Goal: Information Seeking & Learning: Compare options

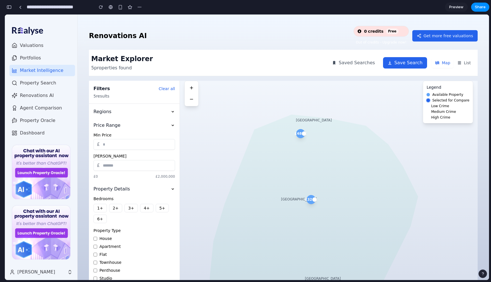
click at [135, 145] on input "*" at bounding box center [134, 144] width 82 height 11
click at [118, 59] on h1 "Market Explorer" at bounding box center [122, 58] width 62 height 9
click at [99, 209] on button "1 +" at bounding box center [99, 208] width 13 height 9
click at [112, 209] on button "2 +" at bounding box center [115, 208] width 13 height 9
click at [313, 138] on icon at bounding box center [314, 245] width 209 height 261
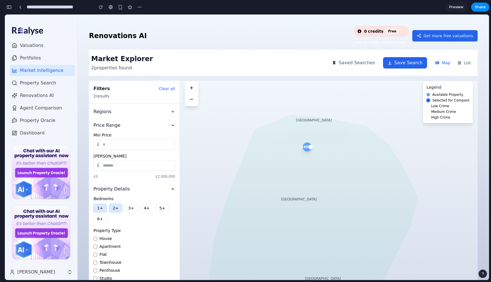
click at [320, 151] on icon at bounding box center [314, 245] width 209 height 261
click at [308, 148] on icon at bounding box center [314, 245] width 209 height 261
click at [465, 63] on button "List" at bounding box center [464, 63] width 20 height 10
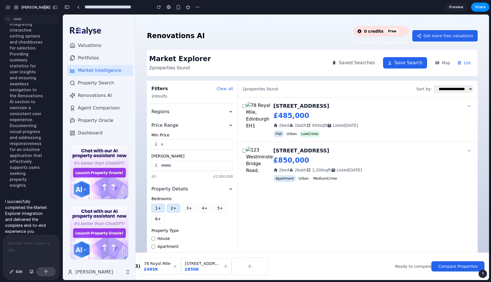
click at [9, 239] on div at bounding box center [31, 250] width 56 height 30
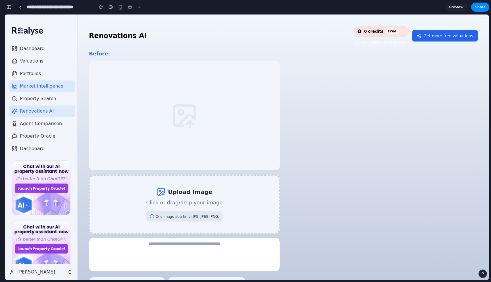
click at [49, 82] on button "Market Intelligence" at bounding box center [42, 85] width 66 height 11
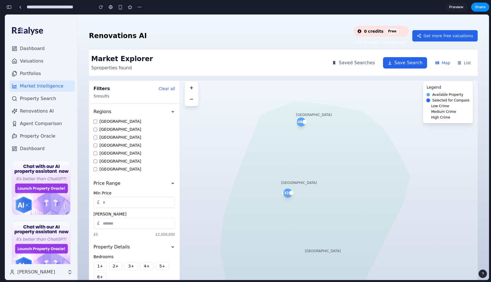
click at [306, 115] on div "[GEOGRAPHIC_DATA]" at bounding box center [314, 115] width 36 height 5
click at [166, 90] on button "Clear all" at bounding box center [167, 89] width 16 height 6
click at [119, 68] on p "5 properties found" at bounding box center [122, 68] width 62 height 7
click at [468, 61] on button "List" at bounding box center [464, 63] width 20 height 10
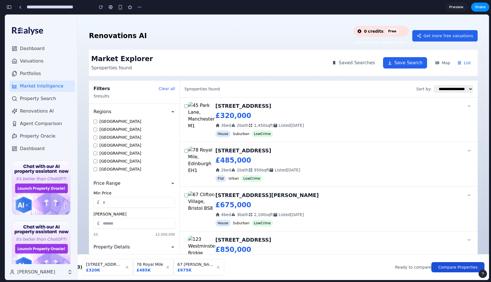
click at [457, 264] on button "Compare Properties" at bounding box center [457, 267] width 53 height 10
click at [442, 265] on button "Compare Properties" at bounding box center [457, 267] width 53 height 10
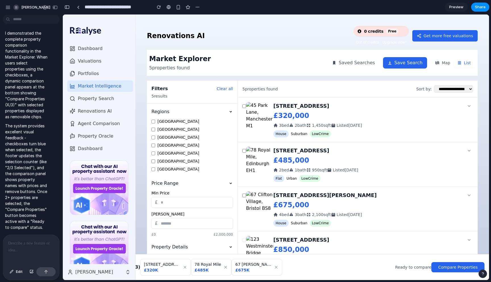
scroll to position [1873, 0]
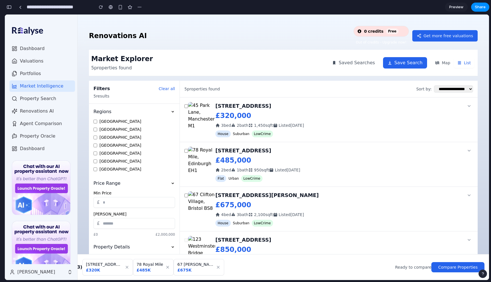
click at [11, 8] on div "button" at bounding box center [9, 7] width 5 height 4
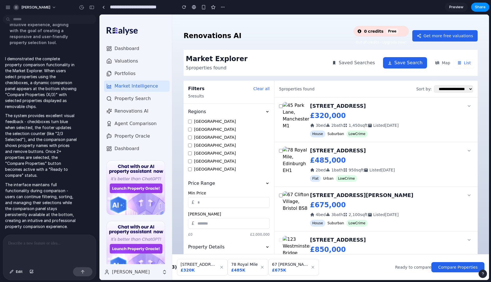
scroll to position [1075, 0]
click at [452, 269] on button "Compare Properties" at bounding box center [457, 267] width 53 height 10
click at [417, 268] on div "Ready to compare" at bounding box center [413, 267] width 36 height 6
click at [459, 268] on button "Compare Properties" at bounding box center [457, 267] width 53 height 10
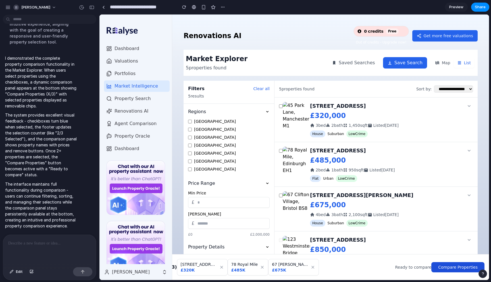
click at [459, 268] on button "Compare Properties" at bounding box center [457, 267] width 53 height 10
click at [32, 246] on p at bounding box center [49, 243] width 83 height 7
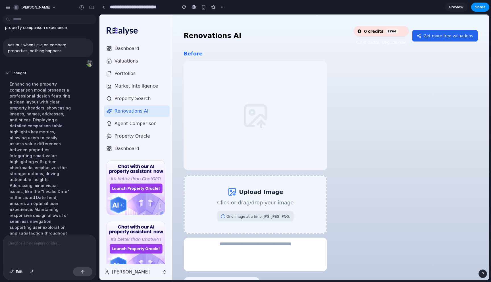
scroll to position [1262, 0]
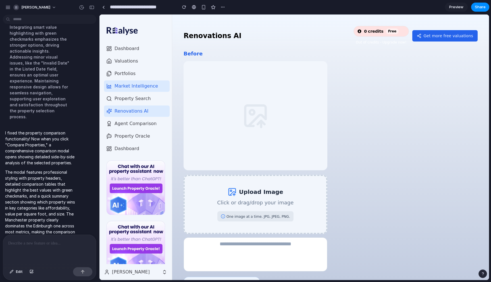
click at [131, 86] on span "Market Intelligence" at bounding box center [136, 86] width 44 height 7
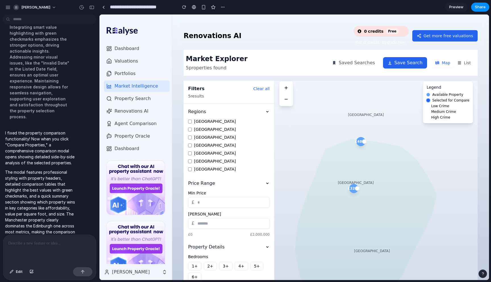
click at [465, 64] on button "List" at bounding box center [464, 63] width 20 height 10
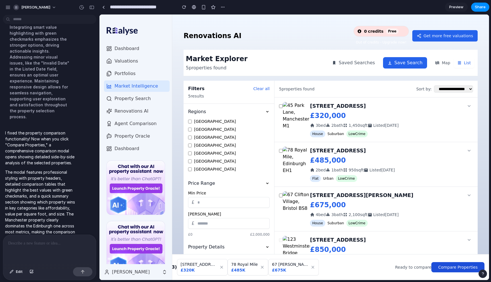
click at [461, 265] on button "Compare Properties" at bounding box center [457, 267] width 53 height 10
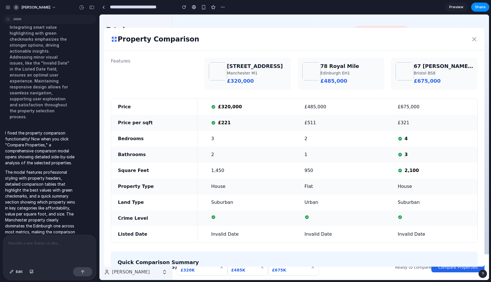
click at [188, 247] on div "Features [STREET_ADDRESS] £320,000 [GEOGRAPHIC_DATA] £485,000 [STREET_ADDRESS][…" at bounding box center [294, 183] width 380 height 264
click at [194, 253] on div "Quick Comparison Summary Most Affordable [STREET_ADDRESS] - £320,000 Best Value…" at bounding box center [294, 279] width 367 height 57
click at [165, 273] on div "Property Comparison Features [STREET_ADDRESS] £320,000 [STREET_ADDRESS] £485,00…" at bounding box center [294, 146] width 390 height 265
click at [474, 39] on icon at bounding box center [474, 39] width 4 height 4
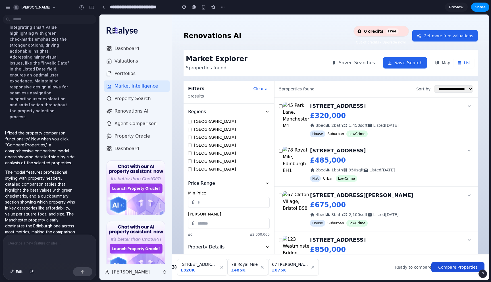
click at [451, 267] on button "Compare Properties" at bounding box center [457, 267] width 53 height 10
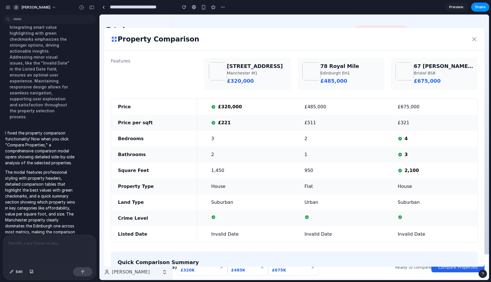
click at [473, 39] on icon at bounding box center [474, 39] width 7 height 7
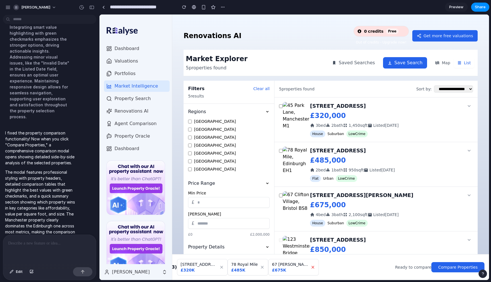
click at [311, 267] on icon at bounding box center [313, 267] width 5 height 5
click at [469, 265] on button "Compare Properties" at bounding box center [457, 266] width 53 height 10
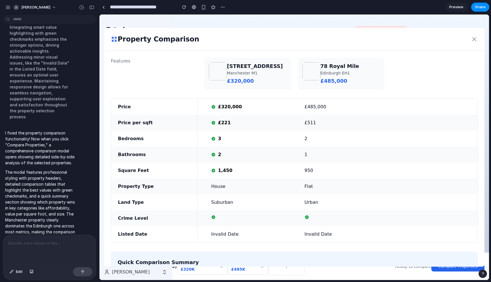
click at [114, 41] on icon at bounding box center [114, 39] width 7 height 7
click at [120, 35] on h2 "Property Comparison" at bounding box center [159, 39] width 82 height 9
click at [473, 38] on icon at bounding box center [474, 39] width 4 height 4
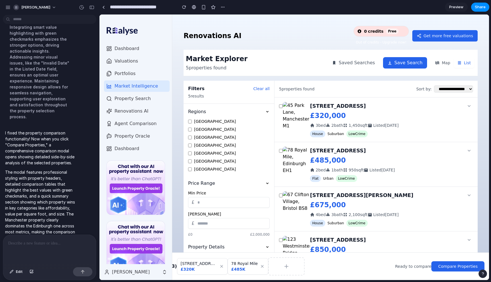
click at [48, 247] on div at bounding box center [49, 250] width 93 height 30
click at [43, 247] on div at bounding box center [49, 250] width 93 height 30
click at [450, 263] on button "Compare Properties" at bounding box center [457, 266] width 53 height 10
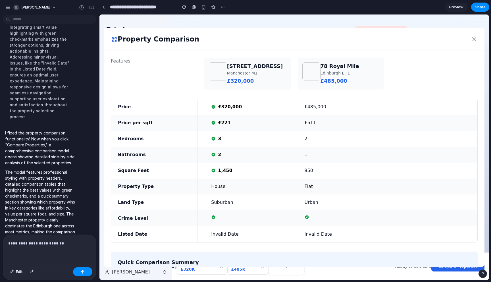
click at [474, 40] on icon at bounding box center [474, 39] width 7 height 7
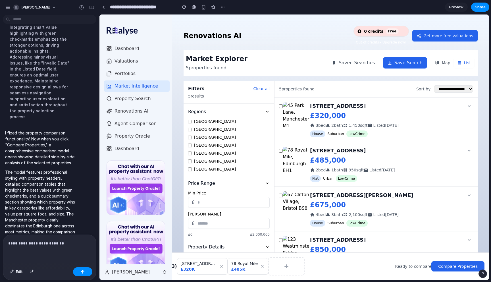
click at [70, 244] on p "**********" at bounding box center [49, 243] width 83 height 7
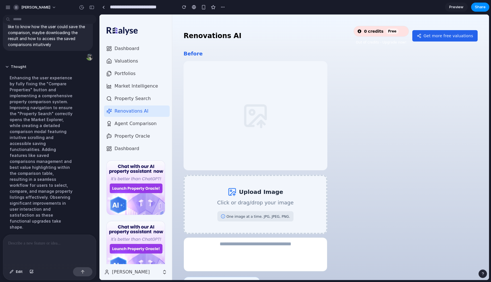
scroll to position [1578, 0]
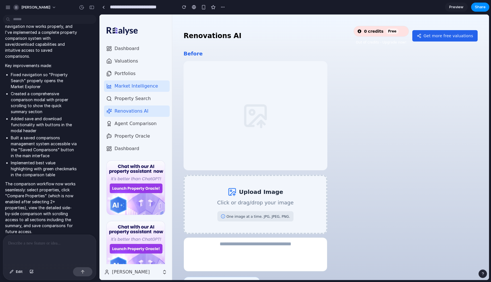
click at [137, 86] on span "Market Intelligence" at bounding box center [136, 86] width 44 height 7
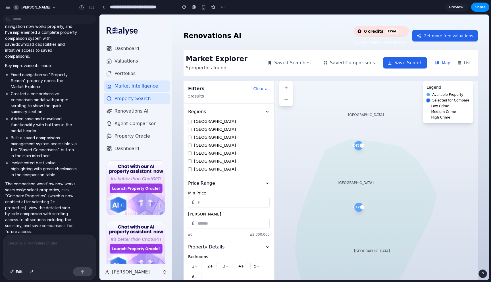
click at [467, 64] on button "List" at bounding box center [464, 63] width 20 height 10
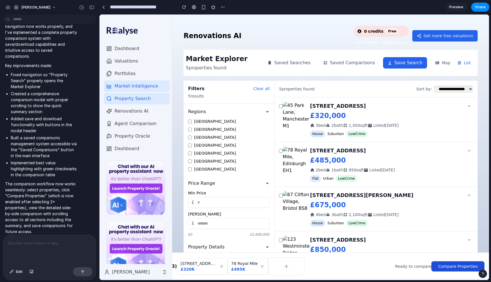
click at [450, 270] on button "Compare Properties" at bounding box center [457, 266] width 53 height 10
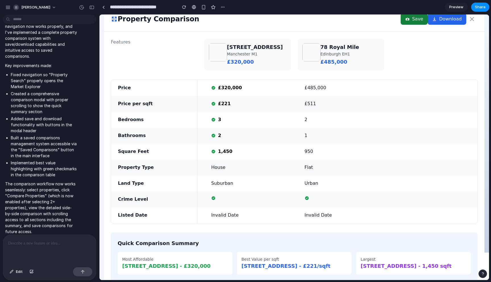
click at [417, 18] on button "Save" at bounding box center [414, 18] width 27 height 11
click at [472, 19] on icon at bounding box center [472, 19] width 4 height 4
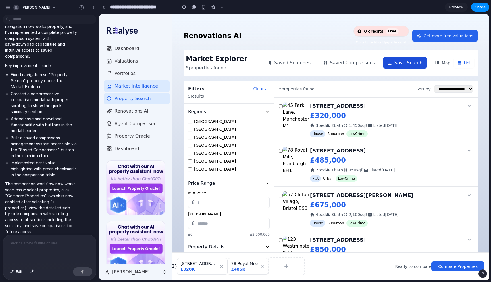
click at [413, 64] on button "Save Search" at bounding box center [405, 62] width 44 height 11
click at [305, 62] on button "Saved Searches" at bounding box center [289, 62] width 52 height 11
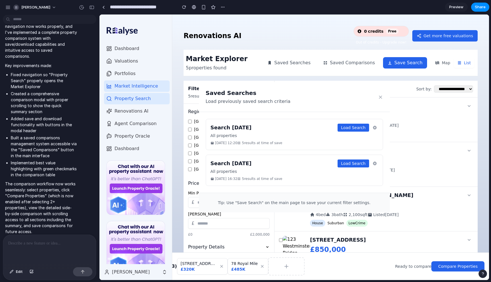
click at [348, 63] on div "Saved Searches Load previously saved search criteria × Search [DATE] All proper…" at bounding box center [294, 146] width 390 height 265
click at [357, 66] on div "Saved Searches Load previously saved search criteria × Search [DATE] All proper…" at bounding box center [294, 146] width 390 height 265
click at [356, 59] on div "Saved Searches Load previously saved search criteria × Search [DATE] All proper…" at bounding box center [294, 146] width 390 height 265
click at [381, 95] on button "×" at bounding box center [380, 97] width 5 height 8
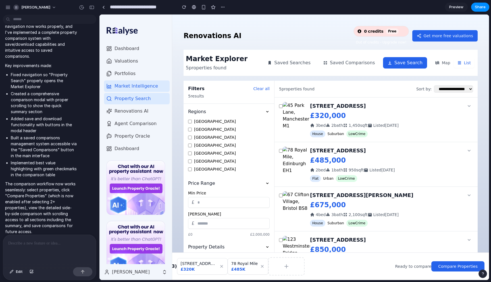
click at [359, 59] on button "Saved Comparisons" at bounding box center [349, 62] width 61 height 11
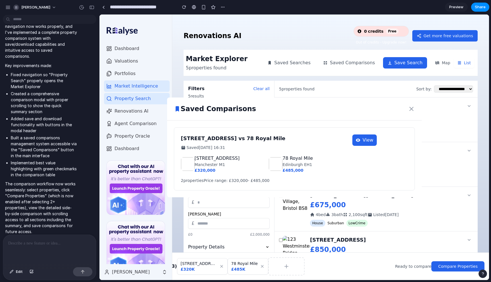
click at [411, 107] on icon at bounding box center [411, 108] width 7 height 7
